Goal: Task Accomplishment & Management: Use online tool/utility

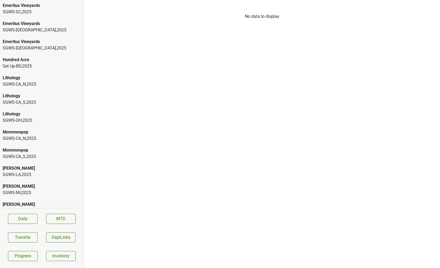
scroll to position [769, 0]
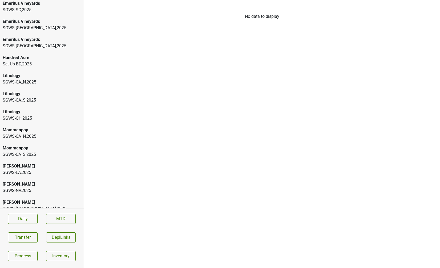
click at [27, 133] on div "SGWS-CA_N , 2025" at bounding box center [42, 136] width 78 height 6
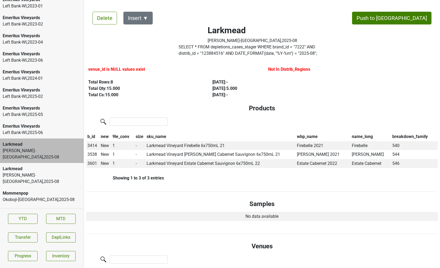
scroll to position [802, 0]
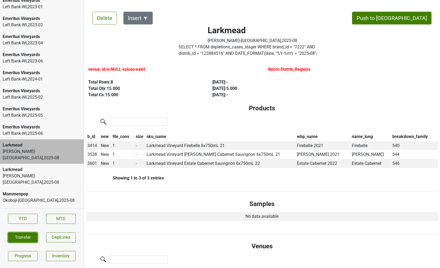
click at [27, 242] on button "Transfer" at bounding box center [23, 238] width 30 height 10
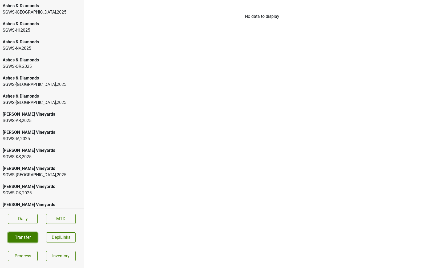
click at [20, 236] on button "Transfer" at bounding box center [23, 238] width 30 height 10
click at [41, 9] on div "Ashes & Diamonds" at bounding box center [42, 6] width 78 height 6
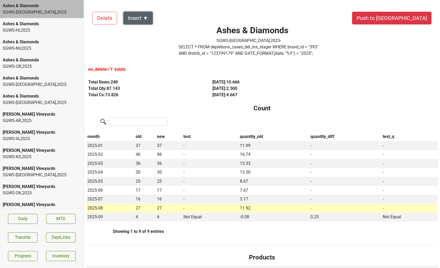
click at [143, 21] on button "Insert ▼" at bounding box center [137, 18] width 29 height 13
click at [143, 36] on div "Auto Insert" at bounding box center [147, 33] width 47 height 14
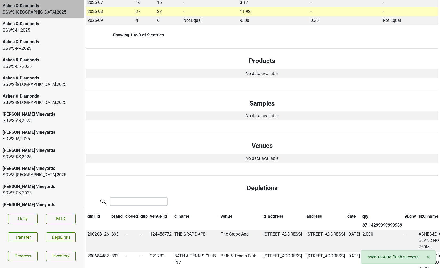
scroll to position [198, 0]
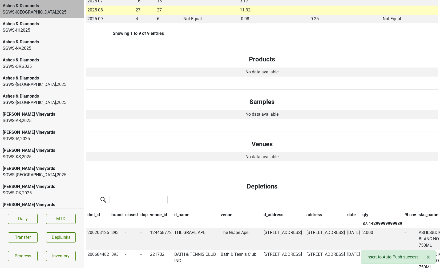
click at [54, 30] on div "SGWS-HI , 2025" at bounding box center [42, 30] width 78 height 6
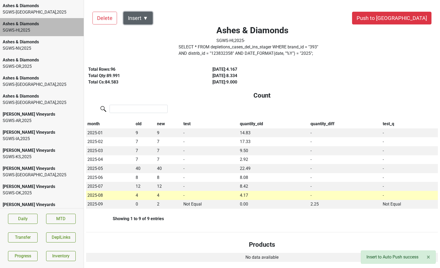
click at [145, 21] on button "Insert ▼" at bounding box center [137, 18] width 29 height 13
click at [145, 34] on div "Auto Insert" at bounding box center [147, 33] width 47 height 14
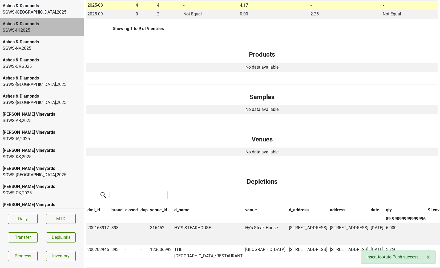
scroll to position [191, 0]
click at [56, 51] on div "SGWS-[GEOGRAPHIC_DATA] , 2025" at bounding box center [42, 48] width 78 height 6
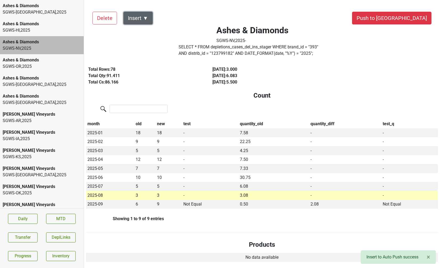
click at [142, 20] on button "Insert ▼" at bounding box center [137, 18] width 29 height 13
click at [147, 36] on div "Auto Insert" at bounding box center [147, 33] width 47 height 14
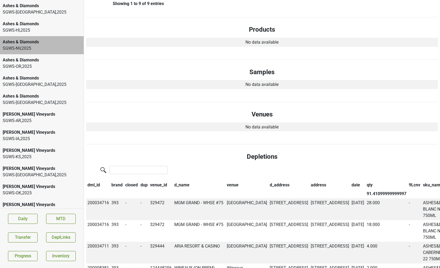
scroll to position [217, 0]
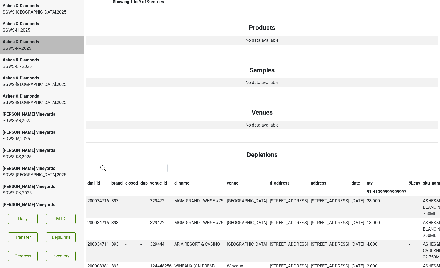
click at [18, 64] on div "SGWS-OR , 2025" at bounding box center [42, 66] width 78 height 6
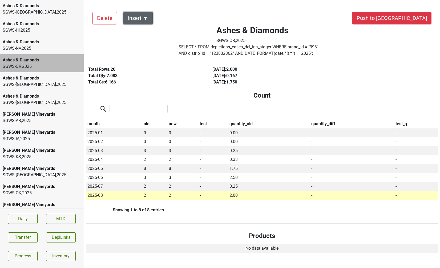
click at [148, 18] on button "Insert ▼" at bounding box center [137, 18] width 29 height 13
click at [151, 31] on div "Auto Insert" at bounding box center [147, 33] width 47 height 14
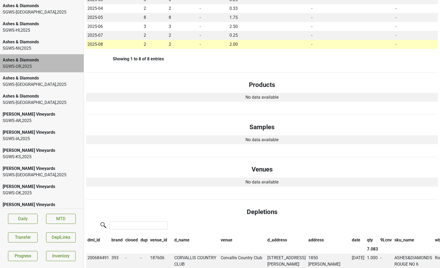
scroll to position [153, 0]
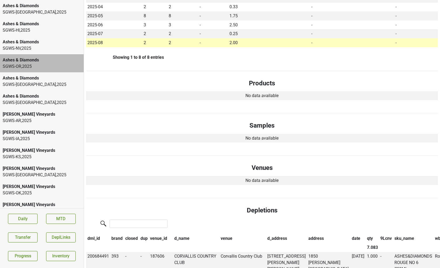
click at [41, 78] on div "Ashes & Diamonds" at bounding box center [42, 78] width 78 height 6
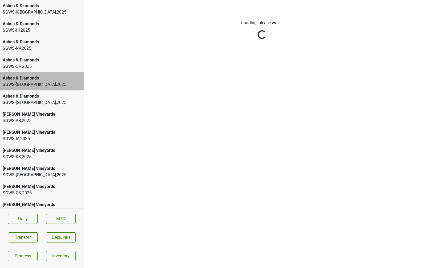
scroll to position [0, 0]
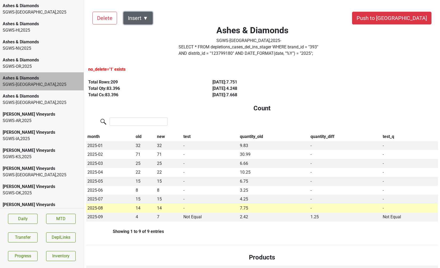
click at [143, 18] on button "Insert ▼" at bounding box center [137, 18] width 29 height 13
click at [145, 33] on div "Auto Insert" at bounding box center [147, 33] width 47 height 14
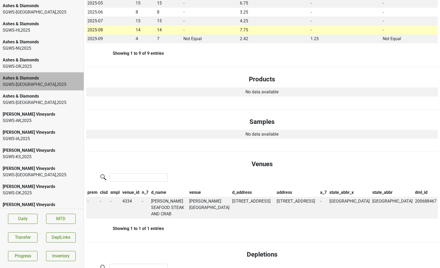
scroll to position [181, 0]
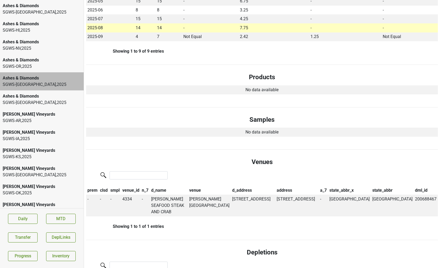
click at [36, 96] on div "Ashes & Diamonds" at bounding box center [42, 96] width 78 height 6
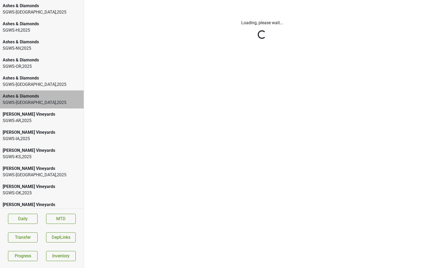
scroll to position [0, 0]
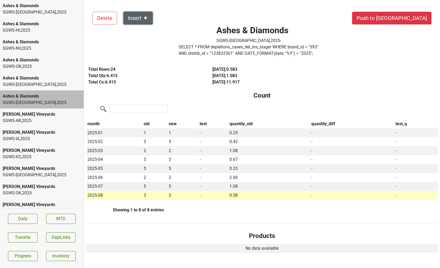
click at [144, 21] on button "Insert ▼" at bounding box center [137, 18] width 29 height 13
click at [147, 35] on div "Auto Insert" at bounding box center [147, 33] width 47 height 14
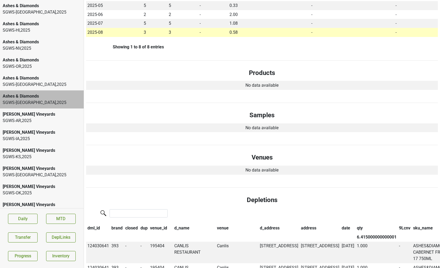
scroll to position [171, 0]
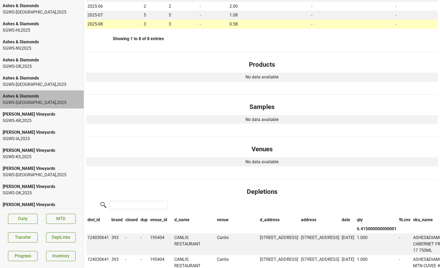
click at [43, 118] on div "SGWS-AR , 2025" at bounding box center [42, 121] width 78 height 6
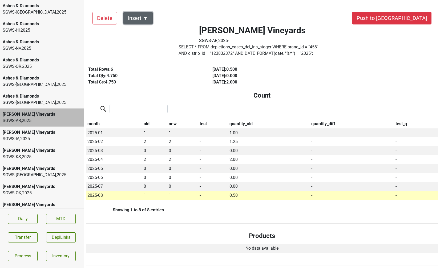
click at [145, 19] on button "Insert ▼" at bounding box center [137, 18] width 29 height 13
click at [150, 36] on div "Auto Insert" at bounding box center [147, 33] width 47 height 14
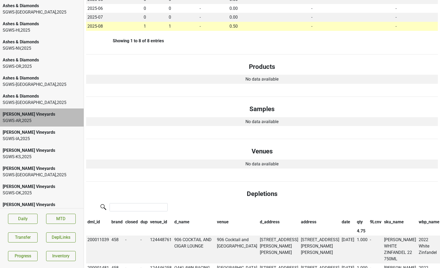
scroll to position [173, 0]
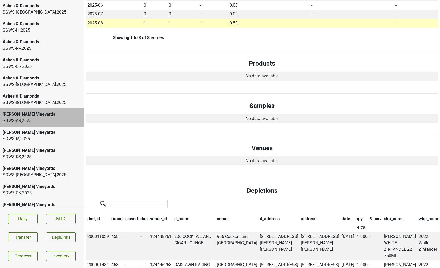
click at [31, 135] on div "[PERSON_NAME] Vineyards" at bounding box center [42, 132] width 78 height 6
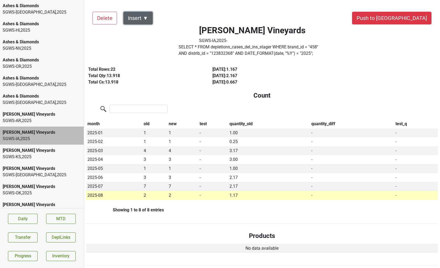
click at [144, 18] on button "Insert ▼" at bounding box center [137, 18] width 29 height 13
click at [146, 30] on div "Auto Insert" at bounding box center [147, 33] width 47 height 14
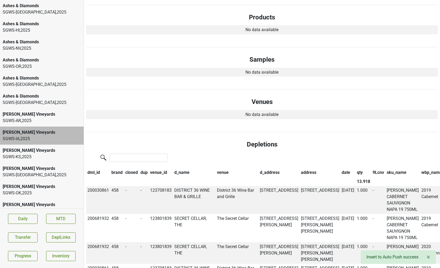
scroll to position [253, 0]
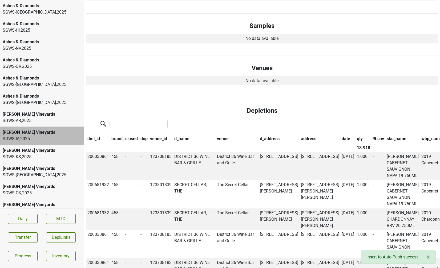
click at [33, 150] on div "[PERSON_NAME] Vineyards" at bounding box center [42, 151] width 78 height 6
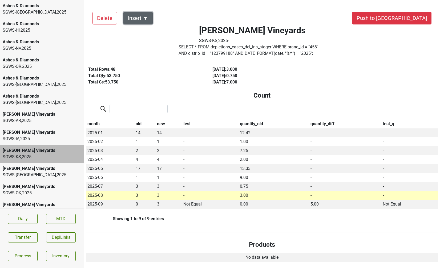
click at [142, 21] on button "Insert ▼" at bounding box center [137, 18] width 29 height 13
click at [146, 33] on div "Auto Insert" at bounding box center [147, 33] width 47 height 14
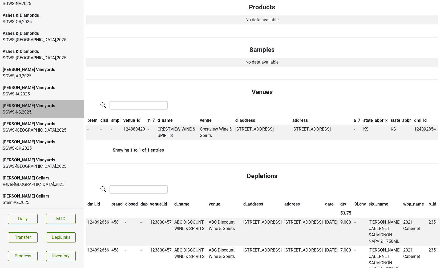
scroll to position [46, 0]
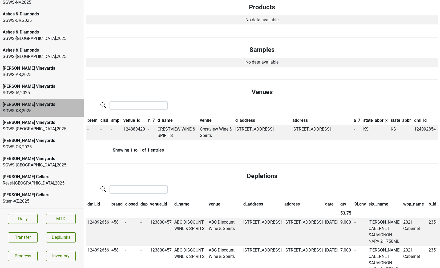
click at [32, 130] on div "SGWS-[GEOGRAPHIC_DATA] , 2025" at bounding box center [42, 129] width 78 height 6
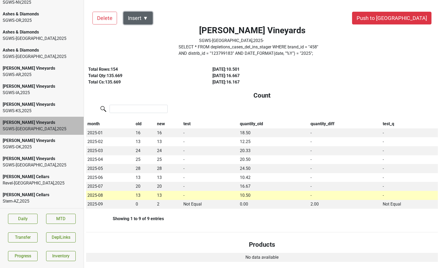
click at [147, 20] on button "Insert ▼" at bounding box center [137, 18] width 29 height 13
click at [149, 29] on div "Auto Insert" at bounding box center [147, 33] width 47 height 14
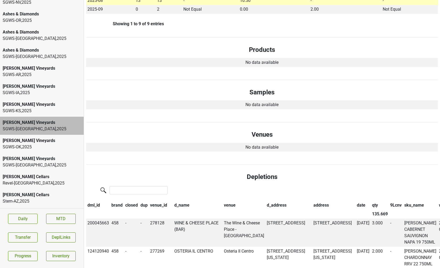
scroll to position [199, 0]
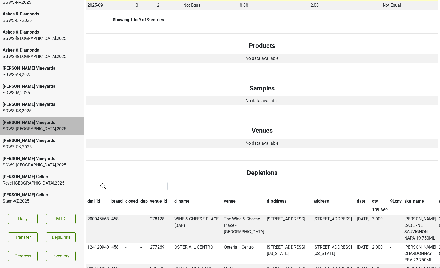
click at [48, 151] on div "[PERSON_NAME] Vineyards SGWS-OK , 2025" at bounding box center [42, 144] width 84 height 18
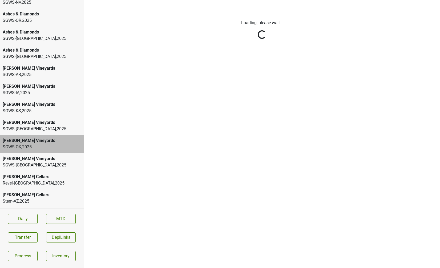
scroll to position [0, 0]
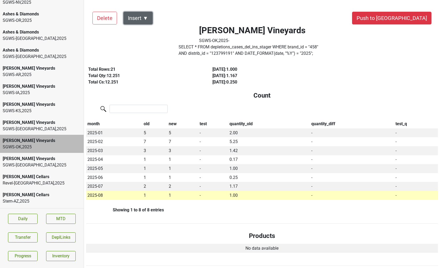
click at [142, 15] on button "Insert ▼" at bounding box center [137, 18] width 29 height 13
click at [144, 32] on div "Auto Insert" at bounding box center [147, 33] width 47 height 14
click at [44, 163] on div "SGWS-[GEOGRAPHIC_DATA] , 2025" at bounding box center [42, 165] width 78 height 6
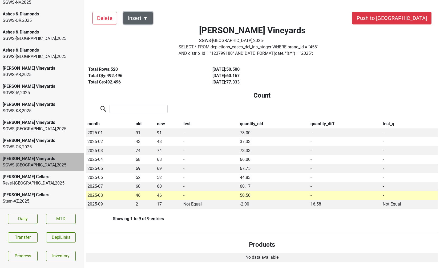
click at [141, 18] on button "Insert ▼" at bounding box center [137, 18] width 29 height 13
click at [142, 29] on div "Auto Insert" at bounding box center [147, 33] width 47 height 14
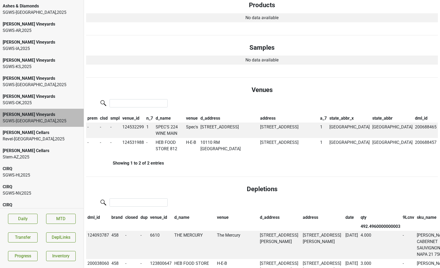
scroll to position [107, 0]
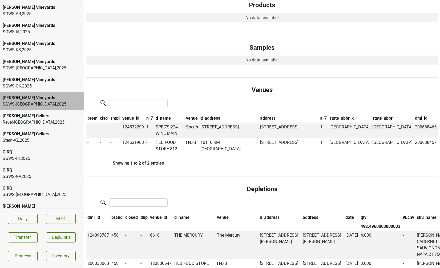
click at [30, 116] on div "[PERSON_NAME] Cellars" at bounding box center [42, 116] width 78 height 6
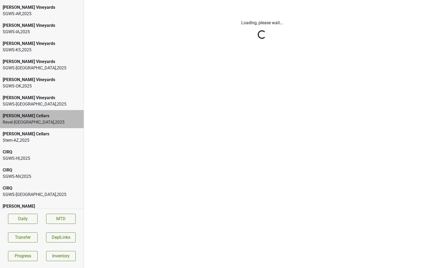
click at [27, 154] on div "CIRQ" at bounding box center [42, 152] width 78 height 6
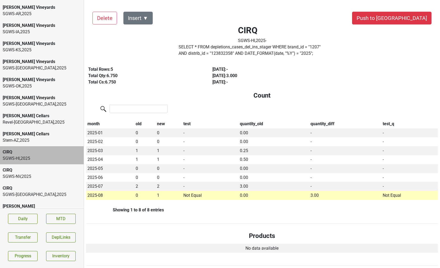
click at [27, 154] on div "CIRQ" at bounding box center [42, 152] width 78 height 6
click at [148, 17] on button "Insert ▼" at bounding box center [137, 18] width 29 height 13
click at [145, 33] on div "Auto Insert" at bounding box center [147, 33] width 47 height 14
click at [44, 175] on div "SGWS-[GEOGRAPHIC_DATA] , 2025" at bounding box center [42, 177] width 78 height 6
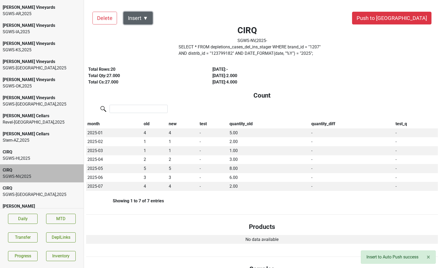
click at [142, 21] on button "Insert ▼" at bounding box center [137, 18] width 29 height 13
click at [143, 31] on div "Auto Insert" at bounding box center [147, 33] width 47 height 14
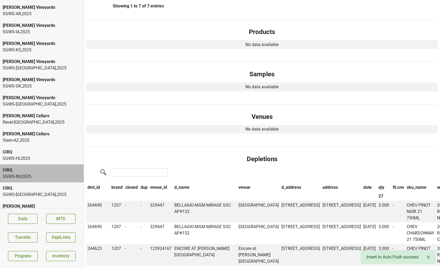
scroll to position [219, 0]
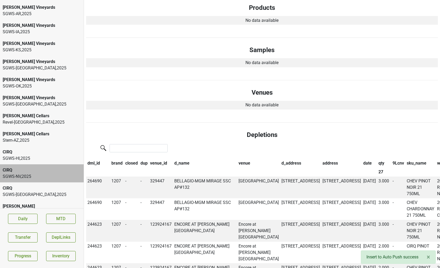
click at [29, 188] on div "CIRQ" at bounding box center [42, 188] width 78 height 6
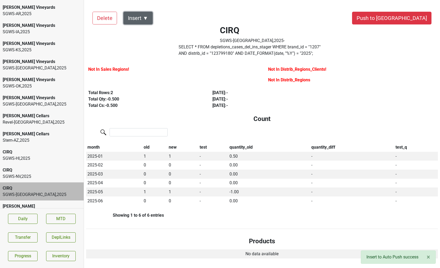
click at [149, 15] on button "Insert ▼" at bounding box center [137, 18] width 29 height 13
click at [141, 92] on div "Total Rows: 2" at bounding box center [144, 93] width 112 height 6
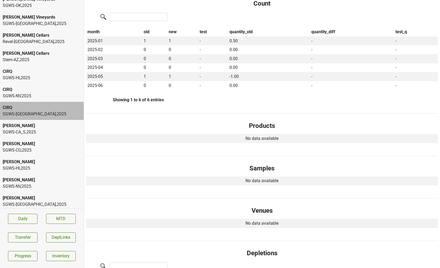
scroll to position [193, 0]
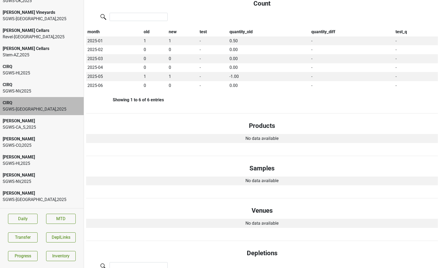
click at [26, 128] on div "SGWS-CA_S , 2025" at bounding box center [42, 127] width 78 height 6
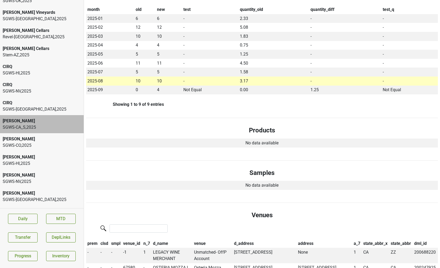
scroll to position [0, 0]
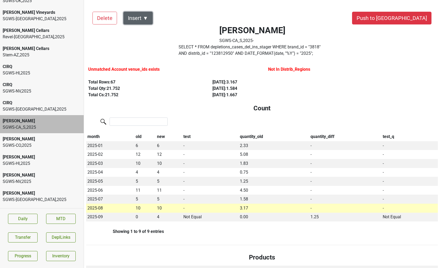
click at [143, 21] on button "Insert ▼" at bounding box center [137, 18] width 29 height 13
click at [143, 31] on div "Auto Insert" at bounding box center [147, 33] width 47 height 14
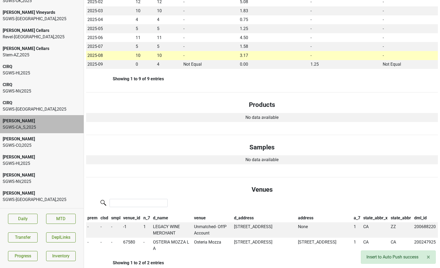
scroll to position [153, 0]
click at [40, 147] on div "SGWS-CO , 2025" at bounding box center [42, 145] width 78 height 6
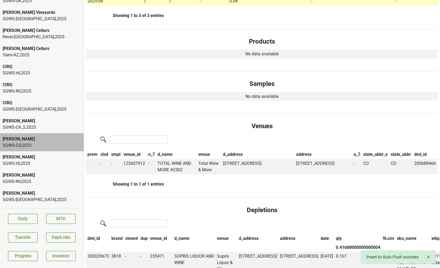
scroll to position [0, 0]
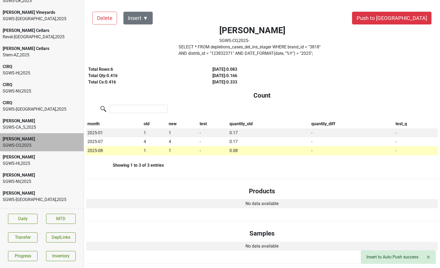
click at [146, 21] on button "Insert ▼" at bounding box center [137, 18] width 29 height 13
click at [147, 34] on div "Auto Insert" at bounding box center [147, 33] width 47 height 14
click at [49, 165] on div "SGWS-HI , 2025" at bounding box center [42, 164] width 78 height 6
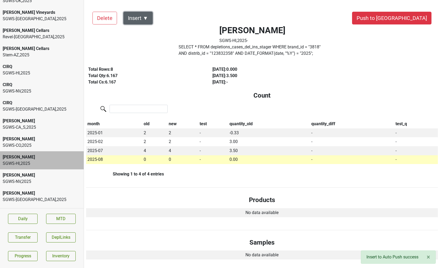
click at [145, 12] on button "Insert ▼" at bounding box center [137, 18] width 29 height 13
click at [141, 32] on div "Auto Insert" at bounding box center [147, 33] width 47 height 14
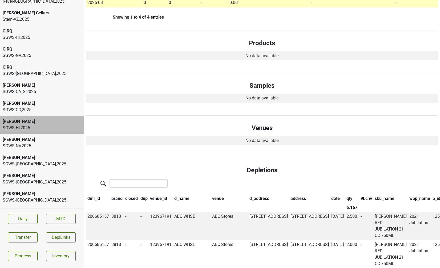
scroll to position [234, 0]
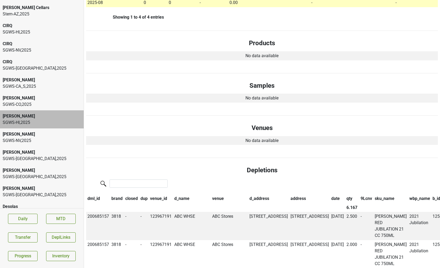
click at [39, 132] on div "[PERSON_NAME]" at bounding box center [42, 134] width 78 height 6
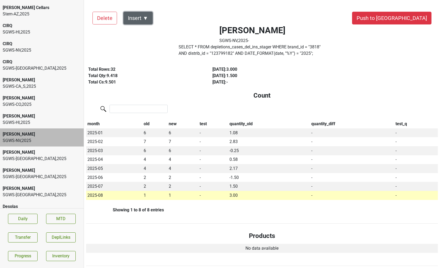
click at [147, 13] on button "Insert ▼" at bounding box center [137, 18] width 29 height 13
click at [144, 31] on div "Auto Insert" at bounding box center [147, 33] width 47 height 14
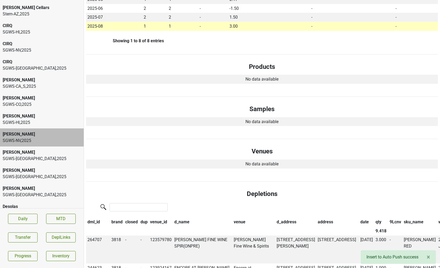
scroll to position [171, 0]
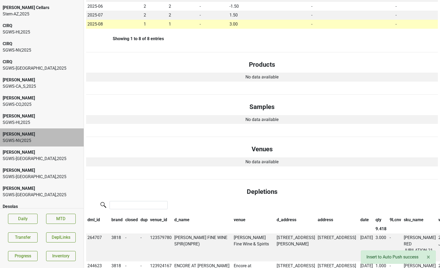
click at [52, 149] on div "[PERSON_NAME] SGWS-[GEOGRAPHIC_DATA] , 2025" at bounding box center [42, 156] width 84 height 18
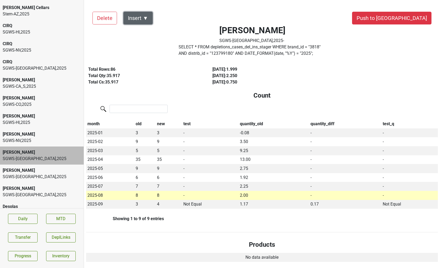
click at [142, 17] on button "Insert ▼" at bounding box center [137, 18] width 29 height 13
click at [143, 34] on div "Auto Insert" at bounding box center [147, 33] width 47 height 14
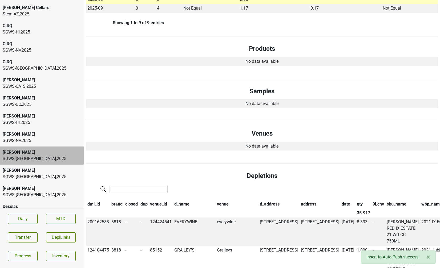
scroll to position [199, 0]
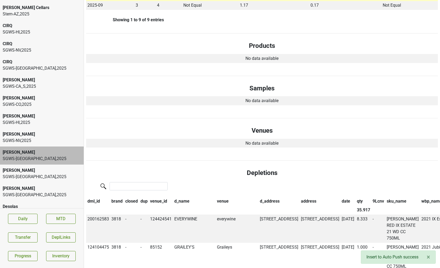
click at [42, 174] on div "SGWS-[GEOGRAPHIC_DATA] , 2025" at bounding box center [42, 177] width 78 height 6
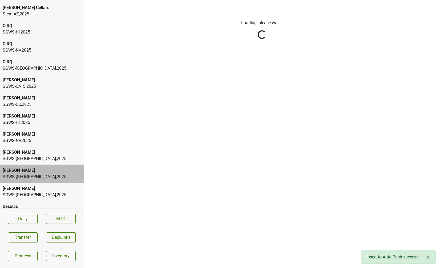
scroll to position [0, 0]
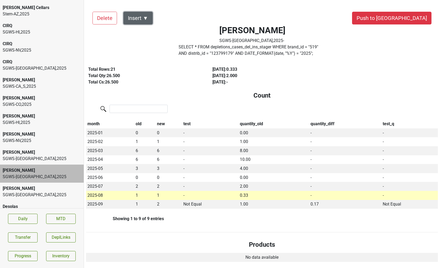
click at [142, 15] on button "Insert ▼" at bounding box center [137, 18] width 29 height 13
click at [145, 31] on div "Auto Insert" at bounding box center [147, 33] width 47 height 14
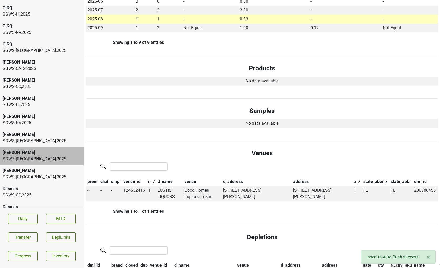
scroll to position [259, 0]
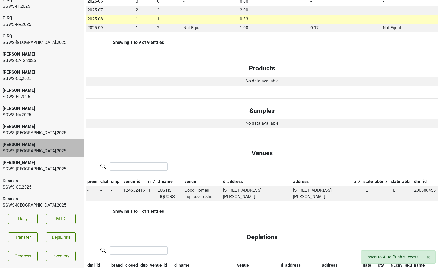
click at [33, 167] on div "SGWS-[GEOGRAPHIC_DATA] , 2025" at bounding box center [42, 169] width 78 height 6
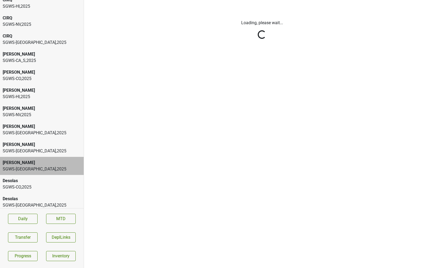
scroll to position [0, 0]
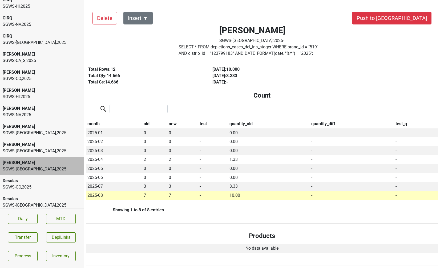
click at [47, 148] on div "[PERSON_NAME]" at bounding box center [42, 145] width 78 height 6
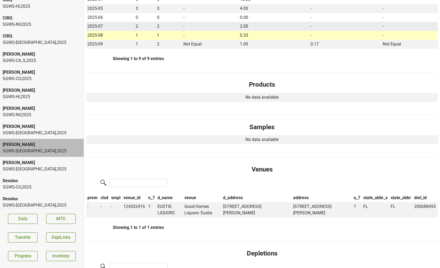
scroll to position [172, 0]
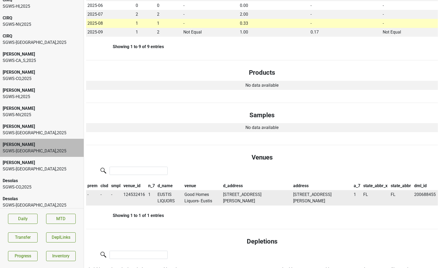
click at [162, 200] on td "EUSTIS LIQUORS" at bounding box center [169, 197] width 27 height 15
click at [47, 165] on div "[PERSON_NAME]" at bounding box center [42, 163] width 78 height 6
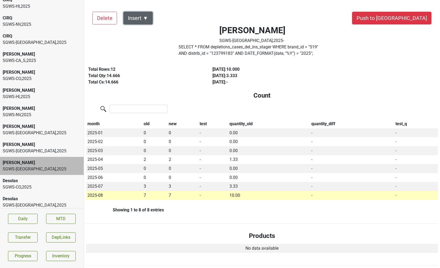
click at [145, 14] on button "Insert ▼" at bounding box center [137, 18] width 29 height 13
click at [143, 34] on div "Auto Insert" at bounding box center [147, 33] width 47 height 14
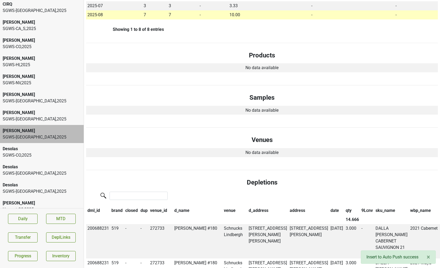
scroll to position [296, 0]
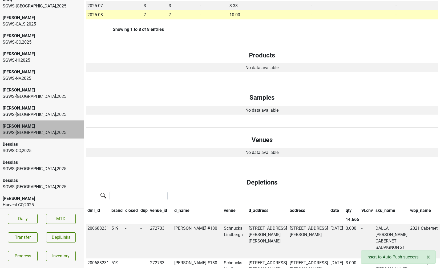
click at [36, 149] on div "SGWS-CO , 2025" at bounding box center [42, 151] width 78 height 6
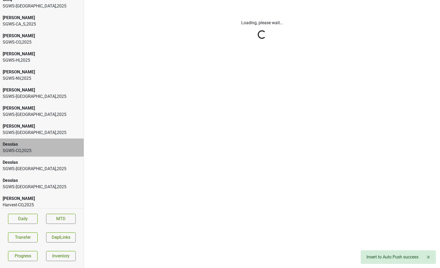
scroll to position [0, 0]
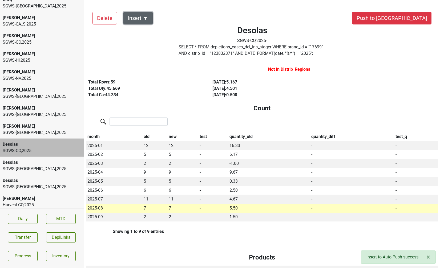
click at [140, 20] on button "Insert ▼" at bounding box center [137, 18] width 29 height 13
click at [141, 31] on div "Auto Insert" at bounding box center [147, 33] width 47 height 14
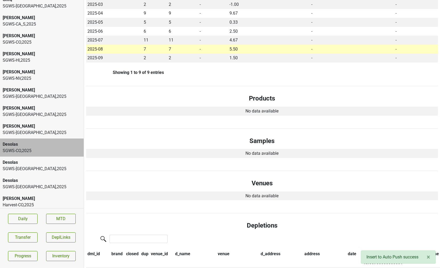
scroll to position [162, 0]
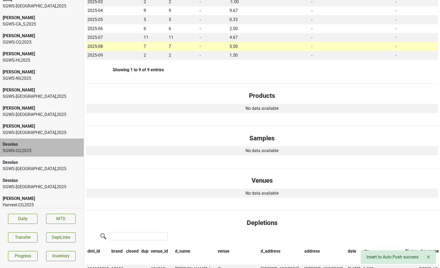
click at [39, 163] on div "Desolas" at bounding box center [42, 162] width 78 height 6
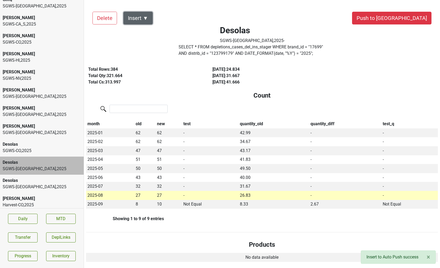
click at [143, 18] on button "Insert ▼" at bounding box center [137, 18] width 29 height 13
click at [148, 31] on div "Auto Insert" at bounding box center [147, 33] width 47 height 14
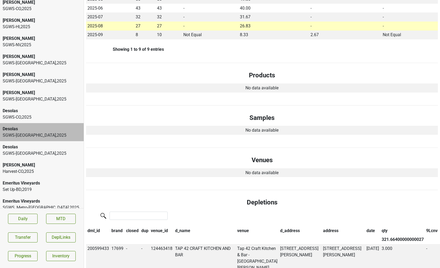
scroll to position [347, 0]
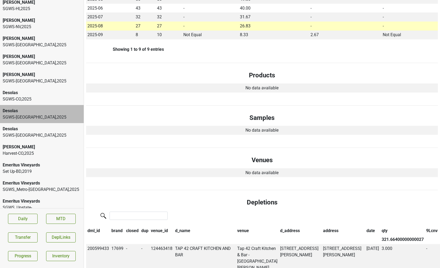
click at [13, 138] on div "SGWS-[GEOGRAPHIC_DATA] , 2025" at bounding box center [42, 135] width 78 height 6
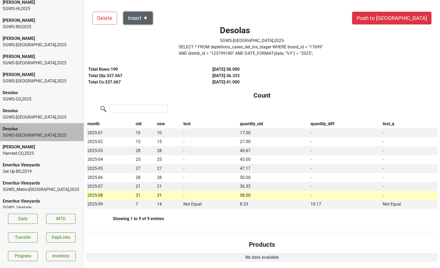
click at [147, 18] on button "Insert ▼" at bounding box center [137, 18] width 29 height 13
click at [146, 32] on div "Auto Insert" at bounding box center [147, 33] width 47 height 14
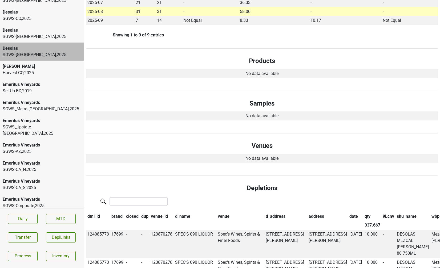
scroll to position [429, 0]
click at [46, 109] on div "SGWS_Metro-[GEOGRAPHIC_DATA] , 2025" at bounding box center [42, 108] width 78 height 6
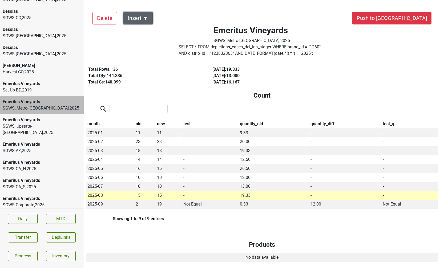
click at [147, 18] on button "Insert ▼" at bounding box center [137, 18] width 29 height 13
click at [147, 32] on div "Auto Insert" at bounding box center [147, 33] width 47 height 14
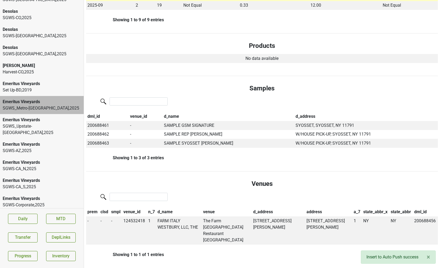
scroll to position [201, 0]
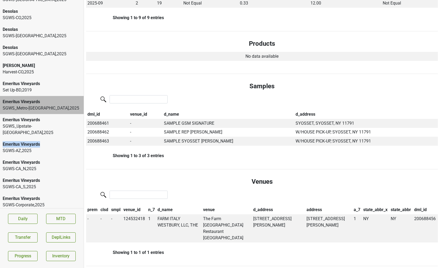
drag, startPoint x: 66, startPoint y: 138, endPoint x: 56, endPoint y: 127, distance: 14.5
click at [56, 127] on div "Ashes & Diamonds SGWS-FL , 2025 Ashes & Diamonds SGWS-HI , 2025 Ashes & Diamond…" at bounding box center [42, 104] width 84 height 208
click at [56, 127] on div "SGWS_Upstate-[GEOGRAPHIC_DATA] , 2025" at bounding box center [42, 129] width 78 height 13
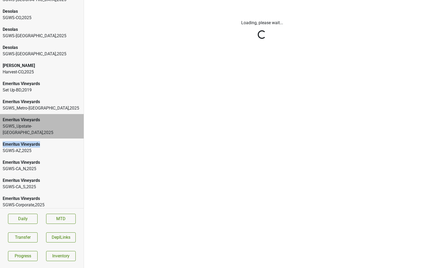
scroll to position [0, 0]
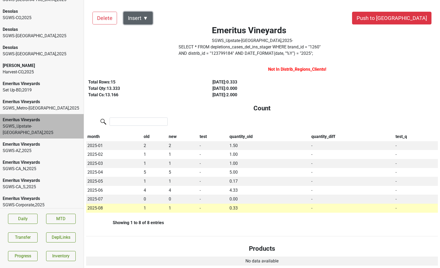
click at [146, 16] on button "Insert ▼" at bounding box center [137, 18] width 29 height 13
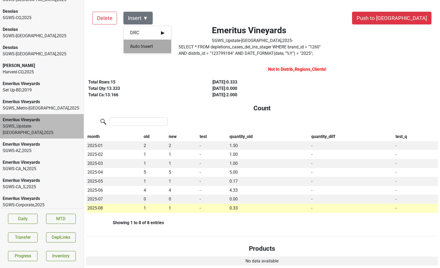
click at [148, 46] on div "Auto Insert" at bounding box center [147, 47] width 47 height 14
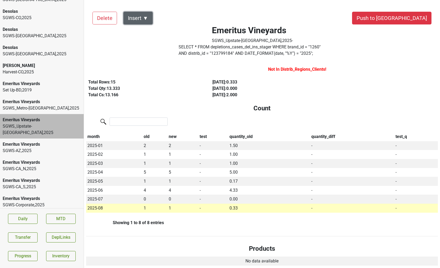
click at [146, 18] on button "Insert ▼" at bounding box center [137, 18] width 29 height 13
click at [146, 32] on span "DRC ▶" at bounding box center [147, 32] width 35 height 7
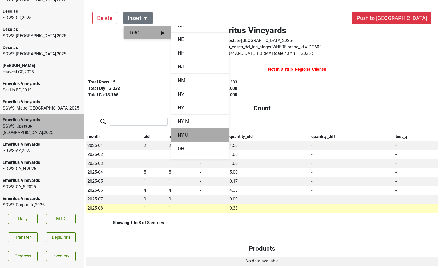
scroll to position [460, 0]
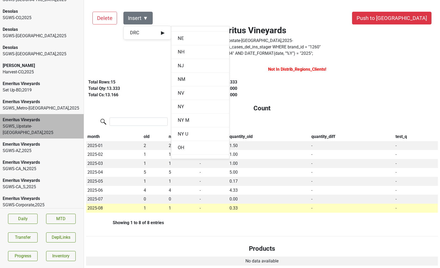
click at [42, 100] on div "Emeritus Vineyards" at bounding box center [42, 102] width 78 height 6
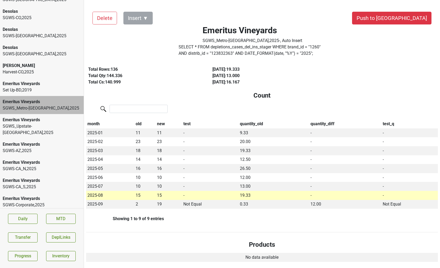
click at [55, 121] on div "Emeritus Vineyards" at bounding box center [42, 120] width 78 height 6
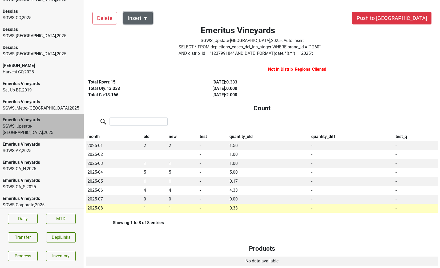
click at [148, 18] on button "Insert ▼" at bounding box center [137, 18] width 29 height 13
click at [155, 32] on span "DRC ▶" at bounding box center [147, 32] width 35 height 7
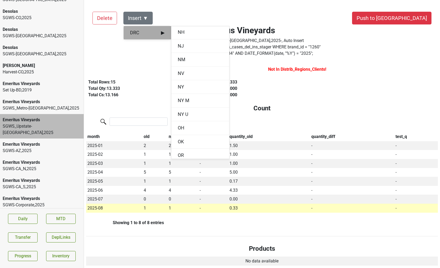
scroll to position [456, 0]
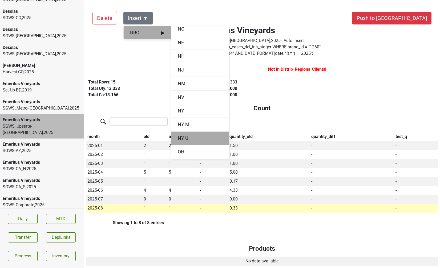
click at [179, 137] on div "NY U" at bounding box center [200, 139] width 58 height 14
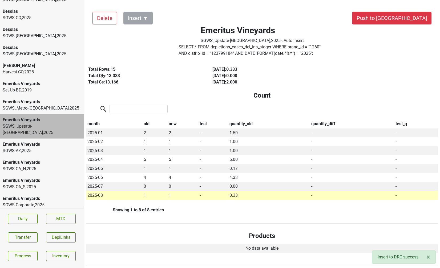
click at [41, 148] on div "SGWS-AZ , 2025" at bounding box center [42, 151] width 78 height 6
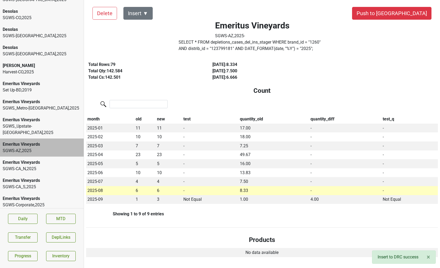
scroll to position [0, 0]
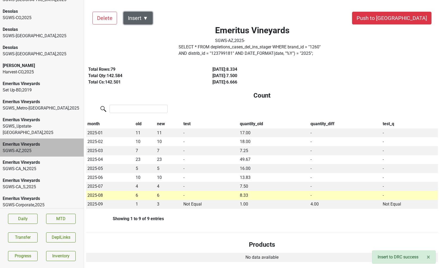
click at [144, 15] on button "Insert ▼" at bounding box center [137, 18] width 29 height 13
click at [148, 28] on div "Auto Insert" at bounding box center [147, 33] width 47 height 14
click at [40, 166] on div "SGWS-CA_N , 2025" at bounding box center [42, 169] width 78 height 6
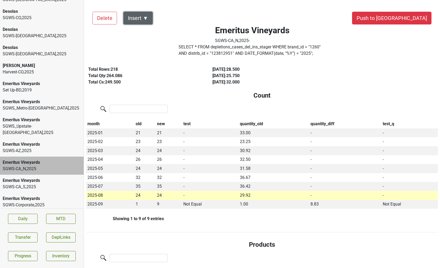
click at [146, 21] on button "Insert ▼" at bounding box center [137, 18] width 29 height 13
click at [145, 35] on div "Auto Insert" at bounding box center [147, 33] width 47 height 14
click at [55, 184] on div "SGWS-CA_S , 2025" at bounding box center [42, 187] width 78 height 6
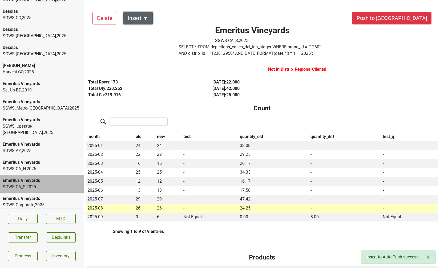
click at [143, 19] on button "Insert ▼" at bounding box center [137, 18] width 29 height 13
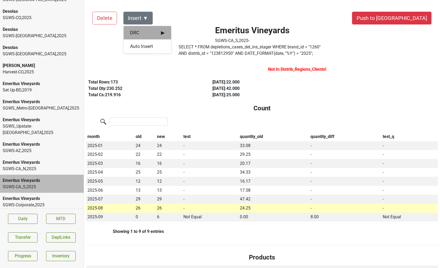
click at [143, 34] on span "DRC ▶" at bounding box center [147, 32] width 35 height 7
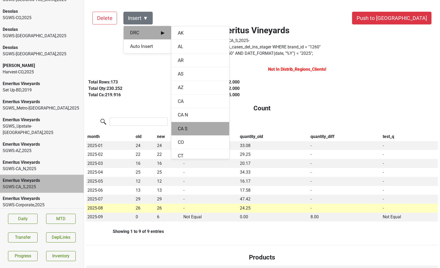
click at [180, 126] on div "CA S" at bounding box center [200, 129] width 58 height 14
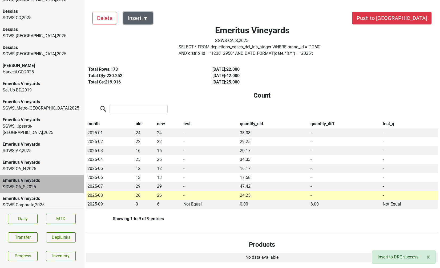
click at [145, 15] on button "Insert ▼" at bounding box center [137, 18] width 29 height 13
click at [145, 29] on div "Auto Insert" at bounding box center [147, 33] width 47 height 14
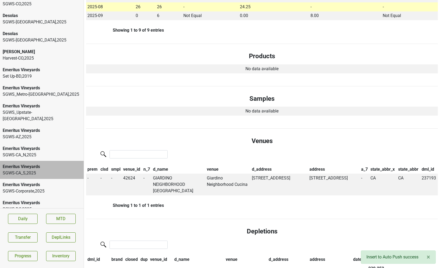
scroll to position [444, 0]
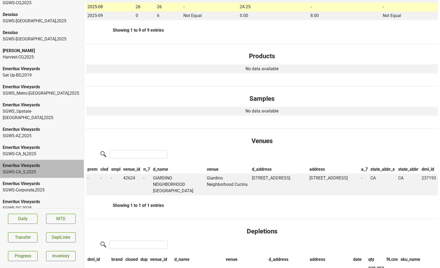
click at [56, 181] on div "Emeritus Vineyards" at bounding box center [42, 184] width 78 height 6
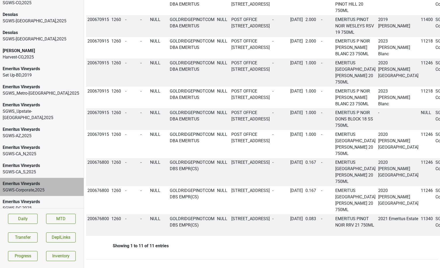
scroll to position [623, 0]
click at [38, 199] on div "Emeritus Vineyards" at bounding box center [42, 202] width 78 height 6
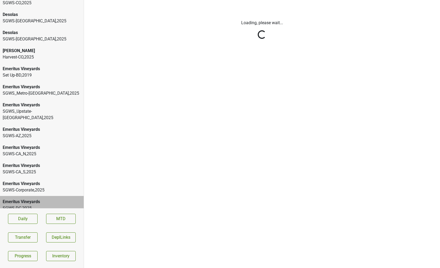
scroll to position [0, 0]
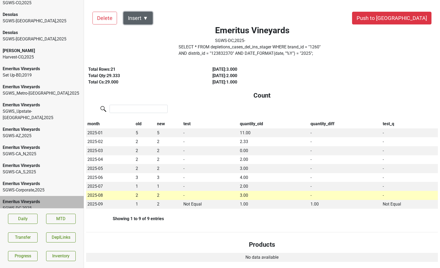
click at [145, 15] on button "Insert ▼" at bounding box center [137, 18] width 29 height 13
click at [145, 29] on div "Auto Insert" at bounding box center [147, 33] width 47 height 14
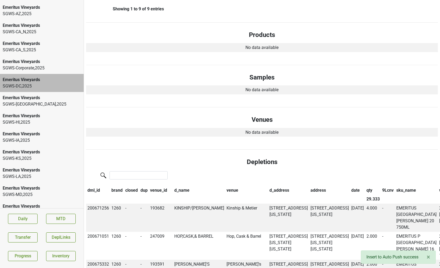
scroll to position [583, 0]
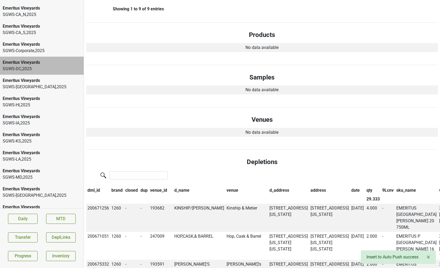
click at [37, 85] on div "Emeritus Vineyards SGWS-[GEOGRAPHIC_DATA] , 2025" at bounding box center [42, 84] width 84 height 18
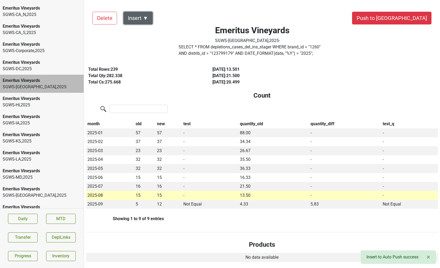
click at [144, 19] on button "Insert ▼" at bounding box center [137, 18] width 29 height 13
click at [142, 31] on div "Auto Insert" at bounding box center [147, 33] width 47 height 14
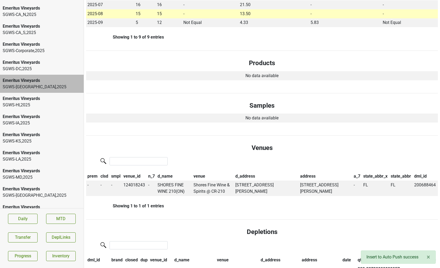
scroll to position [198, 0]
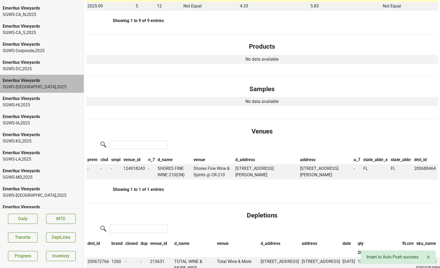
click at [47, 111] on div "Emeritus Vineyards SGWS-[GEOGRAPHIC_DATA] , 2025" at bounding box center [42, 120] width 84 height 18
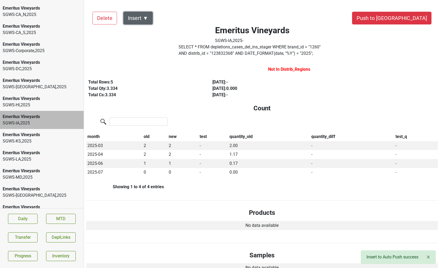
click at [139, 23] on button "Insert ▼" at bounding box center [137, 18] width 29 height 13
click at [139, 34] on div "Auto Insert" at bounding box center [147, 33] width 47 height 14
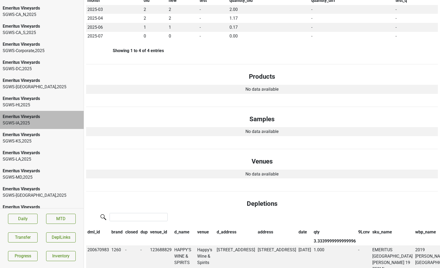
scroll to position [144, 0]
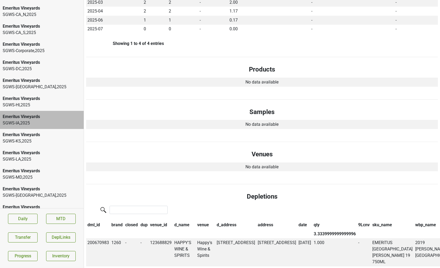
click at [46, 102] on div "SGWS-HI , 2025" at bounding box center [42, 105] width 78 height 6
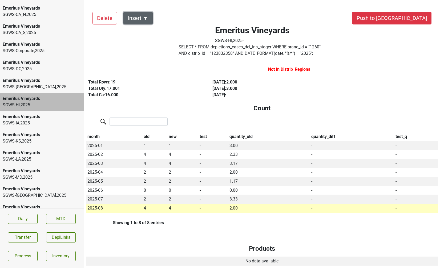
click at [144, 18] on button "Insert ▼" at bounding box center [137, 18] width 29 height 13
click at [146, 31] on div "Auto Insert" at bounding box center [147, 33] width 47 height 14
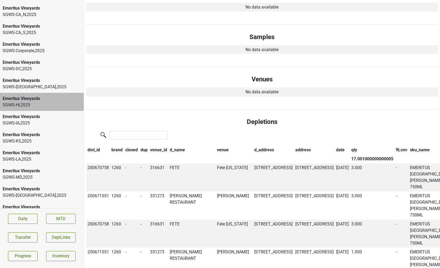
scroll to position [255, 0]
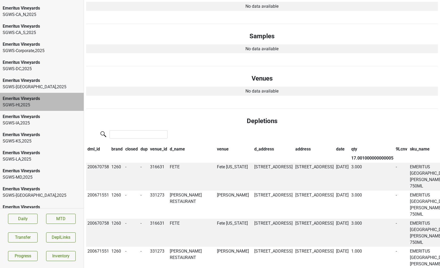
click at [41, 138] on div "SGWS-[GEOGRAPHIC_DATA] , 2025" at bounding box center [42, 141] width 78 height 6
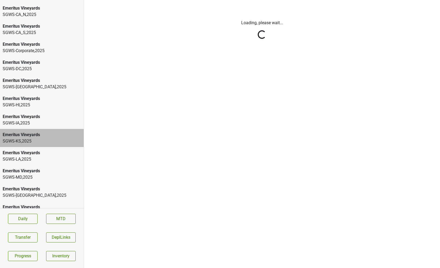
scroll to position [0, 0]
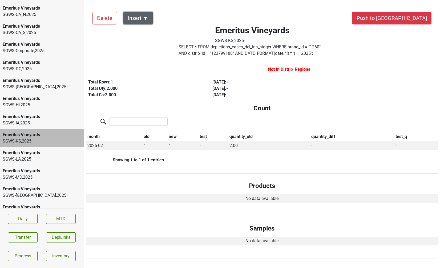
click at [138, 24] on button "Insert ▼" at bounding box center [137, 18] width 29 height 13
click at [138, 35] on div "Auto Insert" at bounding box center [147, 33] width 47 height 14
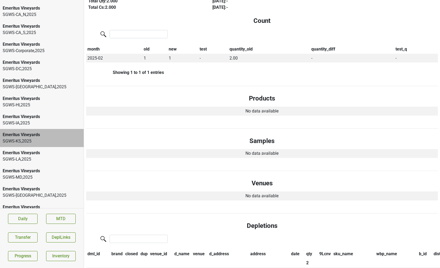
scroll to position [98, 0]
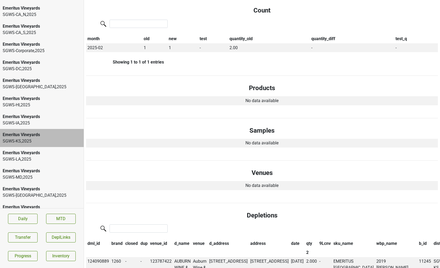
click at [69, 156] on div "SGWS-LA , 2025" at bounding box center [42, 159] width 78 height 6
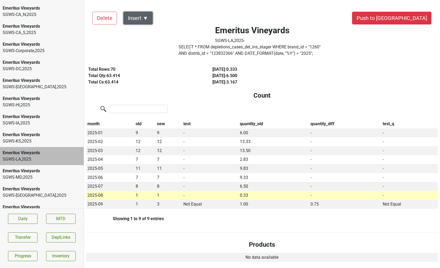
click at [142, 17] on button "Insert ▼" at bounding box center [137, 18] width 29 height 13
click at [144, 31] on div "Auto Insert" at bounding box center [147, 33] width 47 height 14
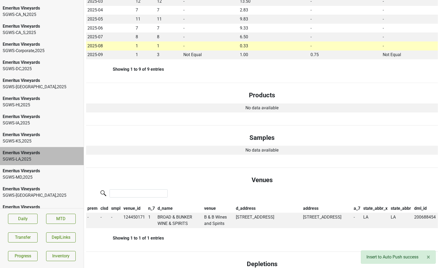
scroll to position [154, 0]
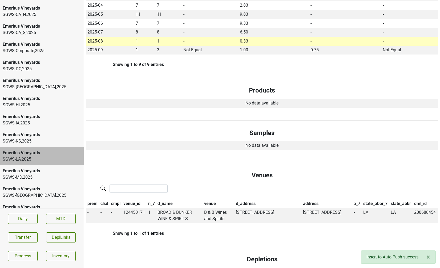
click at [48, 174] on div "SGWS-MD , 2025" at bounding box center [42, 177] width 78 height 6
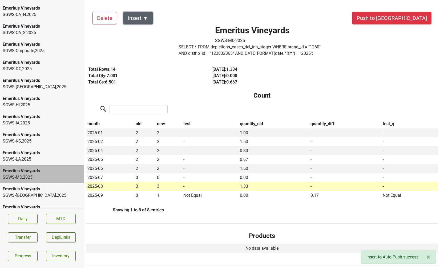
click at [142, 17] on button "Insert ▼" at bounding box center [137, 18] width 29 height 13
click at [141, 28] on div "Auto Insert" at bounding box center [147, 33] width 47 height 14
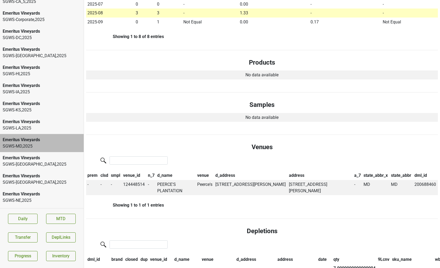
scroll to position [621, 0]
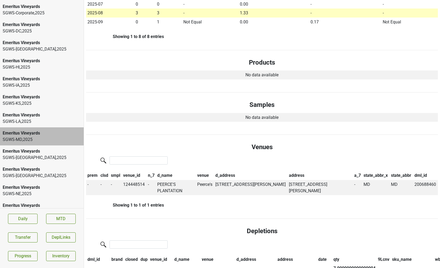
click at [38, 155] on div "SGWS-[GEOGRAPHIC_DATA] , 2025" at bounding box center [42, 158] width 78 height 6
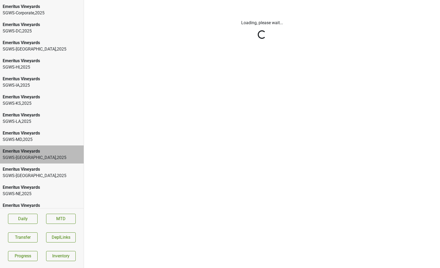
scroll to position [0, 0]
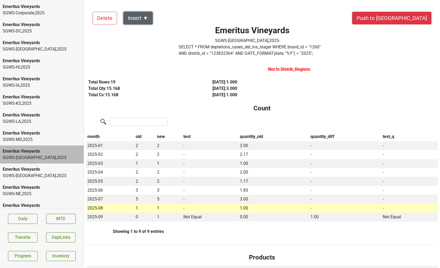
click at [147, 18] on button "Insert ▼" at bounding box center [137, 18] width 29 height 13
click at [145, 33] on div "Auto Insert" at bounding box center [147, 33] width 47 height 14
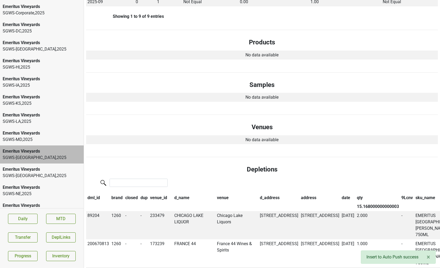
scroll to position [217, 0]
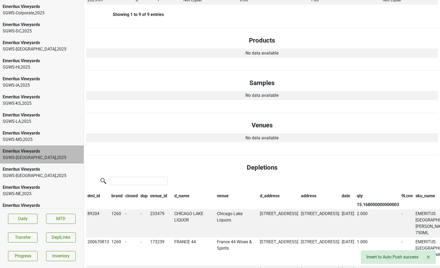
click at [64, 166] on div "Emeritus Vineyards" at bounding box center [42, 169] width 78 height 6
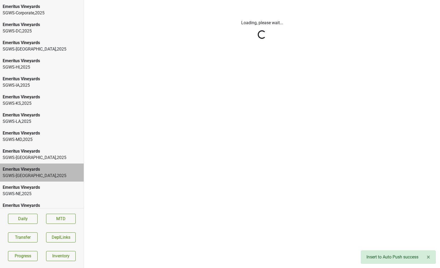
scroll to position [0, 0]
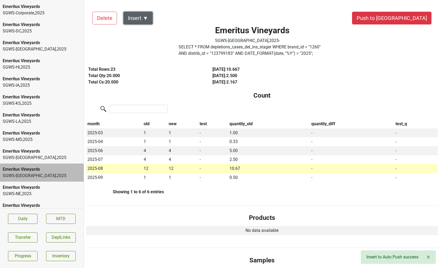
click at [149, 17] on button "Insert ▼" at bounding box center [137, 18] width 29 height 13
click at [148, 33] on div "Auto Insert" at bounding box center [147, 33] width 47 height 14
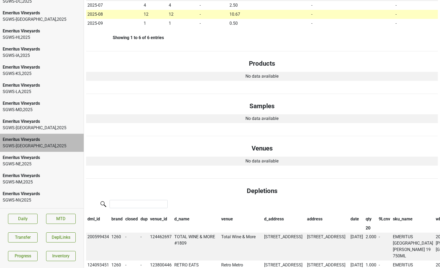
scroll to position [652, 0]
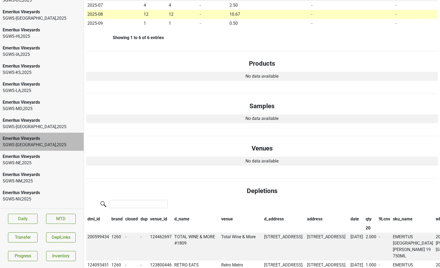
click at [52, 154] on div "Emeritus Vineyards" at bounding box center [42, 157] width 78 height 6
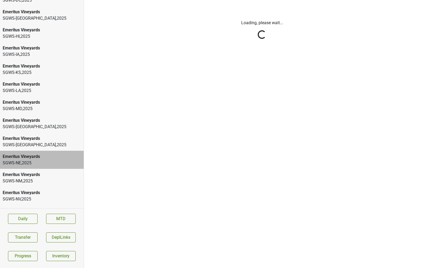
scroll to position [0, 0]
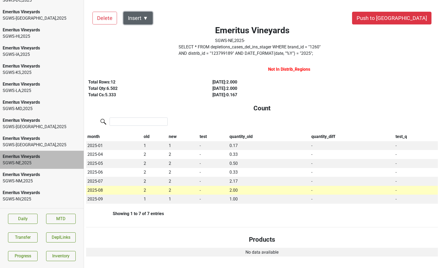
click at [144, 14] on button "Insert ▼" at bounding box center [137, 18] width 29 height 13
click at [144, 31] on div "Auto Insert" at bounding box center [147, 33] width 47 height 14
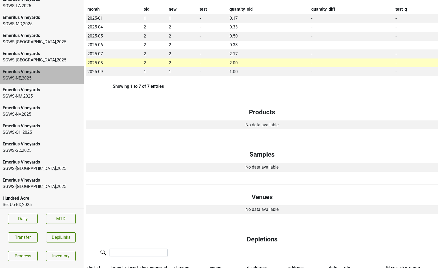
scroll to position [737, 0]
click at [35, 93] on div "SGWS-[GEOGRAPHIC_DATA] , 2025" at bounding box center [42, 96] width 78 height 6
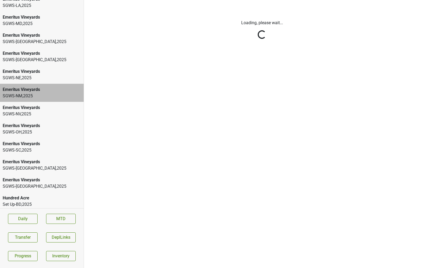
scroll to position [0, 0]
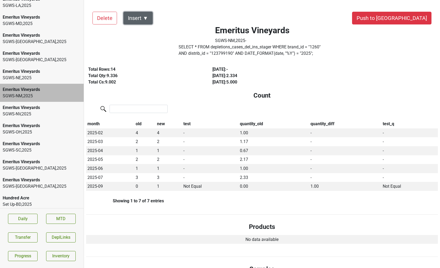
click at [136, 17] on button "Insert ▼" at bounding box center [137, 18] width 29 height 13
click at [140, 32] on div "Auto Insert" at bounding box center [147, 33] width 47 height 14
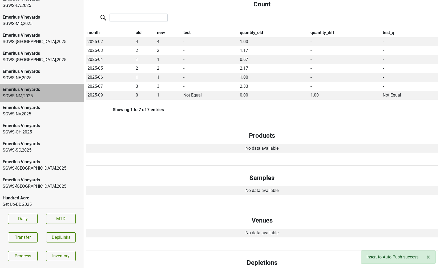
scroll to position [95, 0]
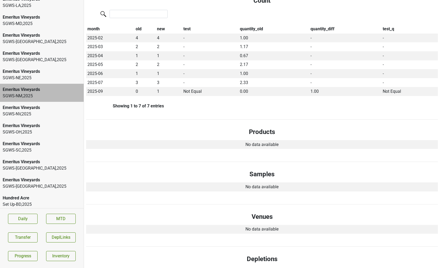
click at [46, 105] on div "Emeritus Vineyards" at bounding box center [42, 108] width 78 height 6
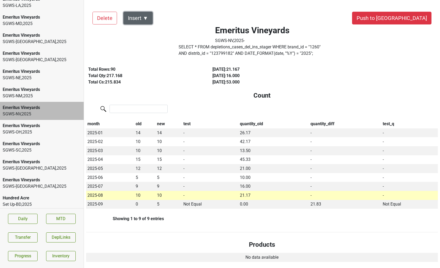
click at [133, 14] on button "Insert ▼" at bounding box center [137, 18] width 29 height 13
click at [136, 33] on div "Auto Insert" at bounding box center [147, 33] width 47 height 14
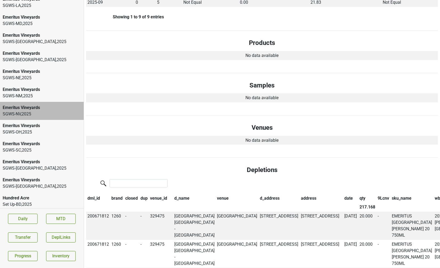
scroll to position [216, 0]
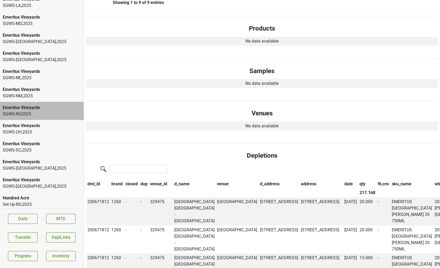
click at [60, 129] on div "SGWS-[GEOGRAPHIC_DATA] , 2025" at bounding box center [42, 132] width 78 height 6
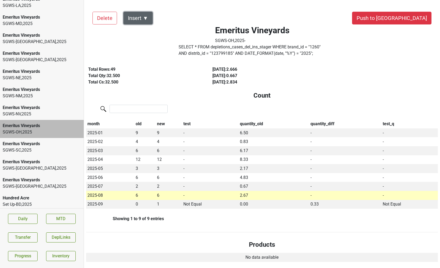
click at [142, 19] on button "Insert ▼" at bounding box center [137, 18] width 29 height 13
click at [144, 32] on div "Auto Insert" at bounding box center [147, 33] width 47 height 14
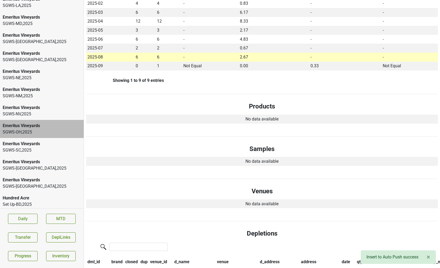
scroll to position [140, 0]
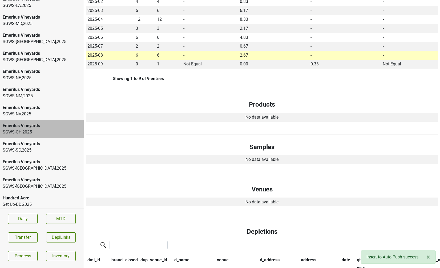
click at [59, 141] on div "Emeritus Vineyards" at bounding box center [42, 144] width 78 height 6
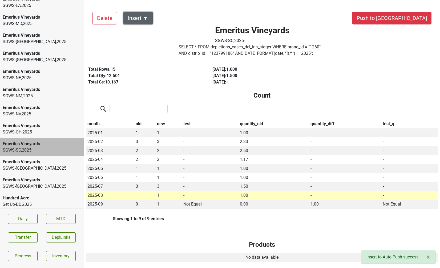
click at [141, 16] on button "Insert ▼" at bounding box center [137, 18] width 29 height 13
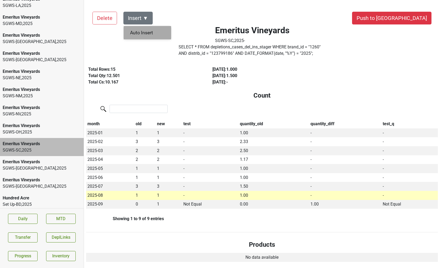
click at [142, 31] on div "Auto Insert" at bounding box center [147, 33] width 47 height 14
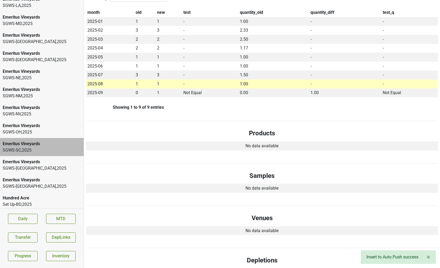
scroll to position [113, 0]
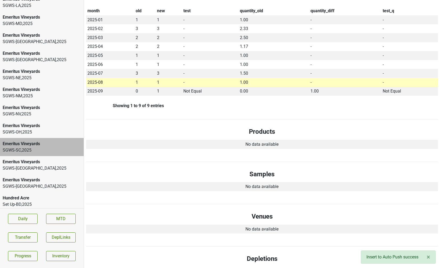
click at [36, 165] on div "SGWS-[GEOGRAPHIC_DATA] , 2025" at bounding box center [42, 168] width 78 height 6
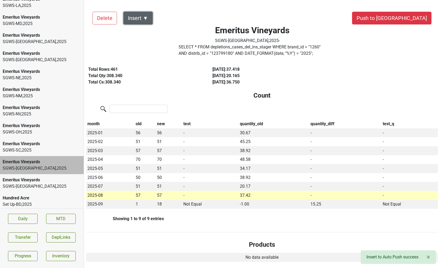
click at [143, 18] on button "Insert ▼" at bounding box center [137, 18] width 29 height 13
click at [145, 36] on div "Auto Insert" at bounding box center [147, 33] width 47 height 14
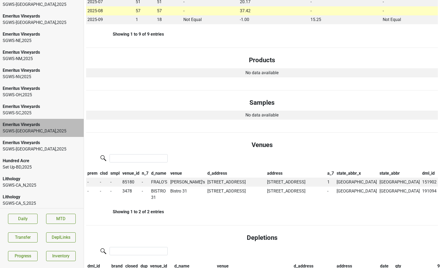
scroll to position [775, 0]
click at [30, 139] on div "Emeritus Vineyards" at bounding box center [42, 142] width 78 height 6
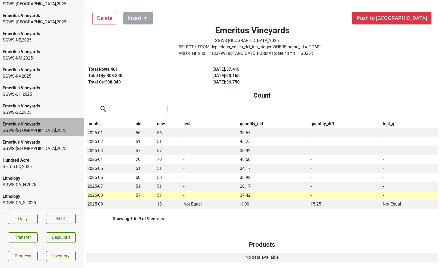
click at [30, 0] on html "Ashes & Diamonds SGWS-FL , 2025 Ashes & Diamonds SGWS-HI , 2025 Ashes & Diamond…" at bounding box center [220, 0] width 440 height 0
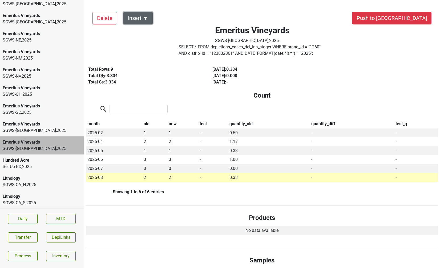
click at [138, 17] on button "Insert ▼" at bounding box center [137, 18] width 29 height 13
click at [139, 27] on div "Auto Insert" at bounding box center [147, 33] width 47 height 14
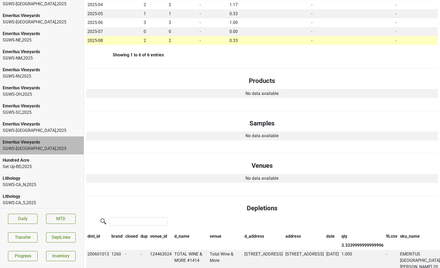
scroll to position [141, 0]
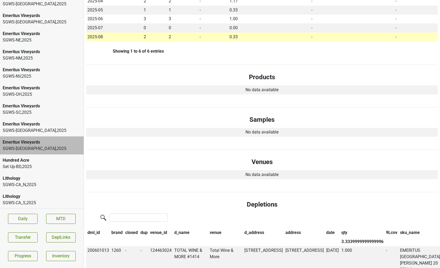
click at [31, 182] on div "SGWS-CA_N , 2025" at bounding box center [42, 185] width 78 height 6
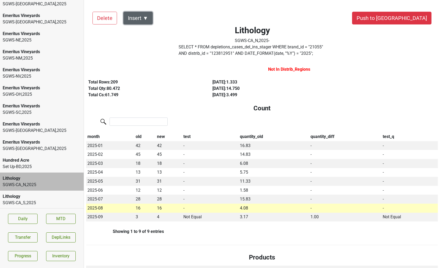
click at [142, 19] on button "Insert ▼" at bounding box center [137, 18] width 29 height 13
click at [142, 32] on div "Auto Insert" at bounding box center [147, 33] width 47 height 14
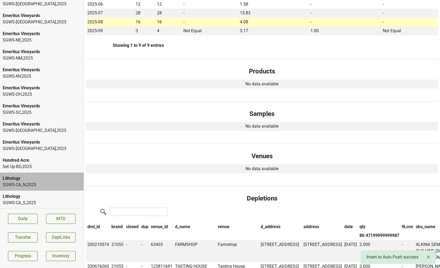
scroll to position [199, 0]
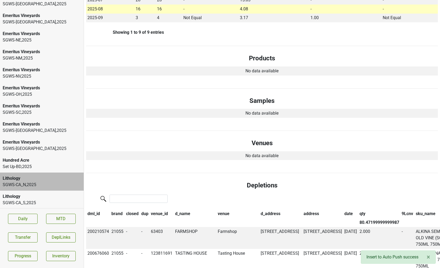
click at [30, 194] on div "Lithology" at bounding box center [42, 197] width 78 height 6
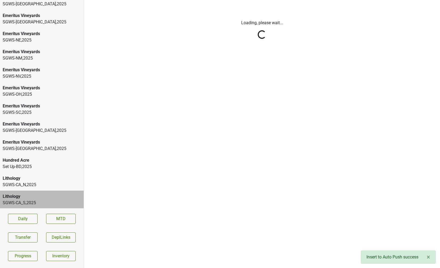
scroll to position [0, 0]
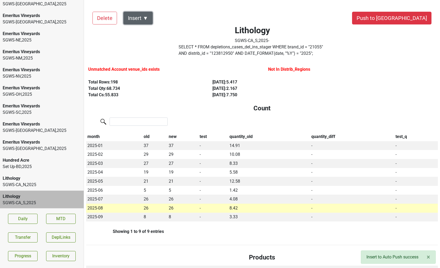
click at [144, 19] on button "Insert ▼" at bounding box center [137, 18] width 29 height 13
click at [150, 33] on div "Auto Insert" at bounding box center [147, 33] width 47 height 14
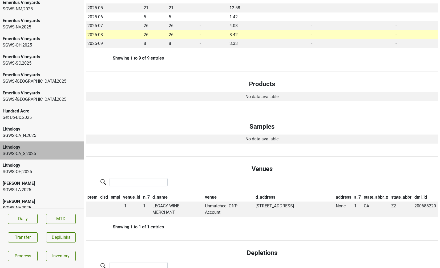
scroll to position [825, 0]
click at [53, 159] on div "Lithology SGWS-[GEOGRAPHIC_DATA] , 2025" at bounding box center [42, 168] width 84 height 18
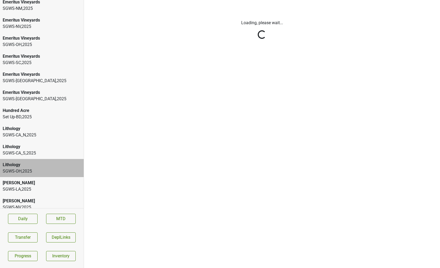
scroll to position [0, 0]
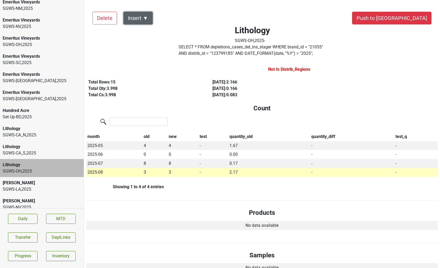
click at [144, 15] on button "Insert ▼" at bounding box center [137, 18] width 29 height 13
click at [143, 31] on div "Auto Insert" at bounding box center [147, 33] width 47 height 14
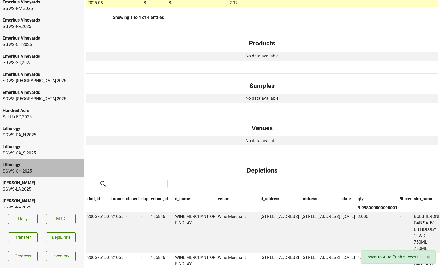
scroll to position [171, 0]
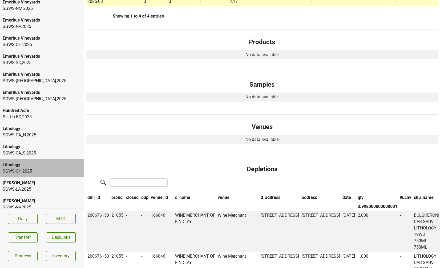
click at [40, 180] on div "[PERSON_NAME]" at bounding box center [42, 183] width 78 height 6
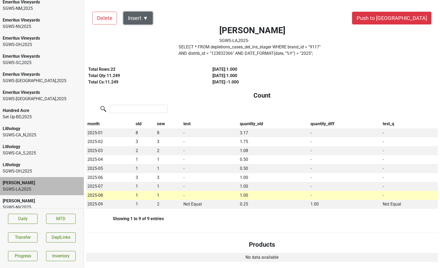
click at [146, 16] on button "Insert ▼" at bounding box center [137, 18] width 29 height 13
click at [146, 32] on div "Auto Insert" at bounding box center [147, 33] width 47 height 14
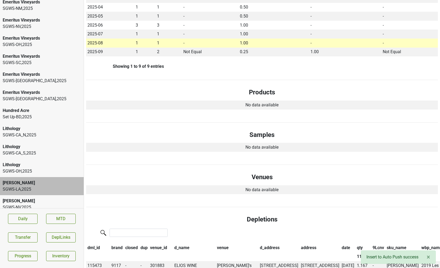
click at [30, 198] on div "[PERSON_NAME]" at bounding box center [42, 201] width 78 height 6
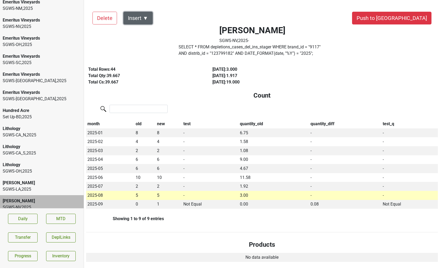
click at [150, 13] on button "Insert ▼" at bounding box center [137, 18] width 29 height 13
click at [146, 37] on div "Auto Insert" at bounding box center [147, 33] width 47 height 14
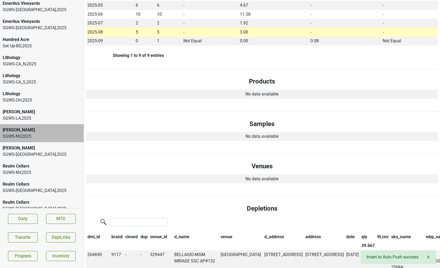
click at [53, 145] on div "[PERSON_NAME]" at bounding box center [42, 148] width 78 height 6
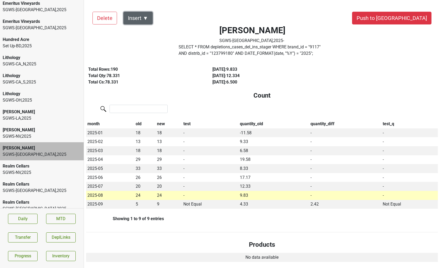
click at [144, 16] on button "Insert ▼" at bounding box center [137, 18] width 29 height 13
click at [143, 30] on div "Auto Insert" at bounding box center [147, 33] width 47 height 14
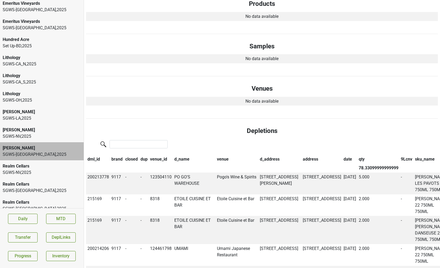
click at [33, 163] on div "Realm Cellars" at bounding box center [42, 166] width 78 height 6
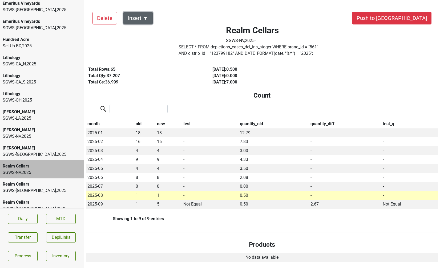
click at [144, 18] on button "Insert ▼" at bounding box center [137, 18] width 29 height 13
click at [144, 28] on div "Auto Insert" at bounding box center [147, 33] width 47 height 14
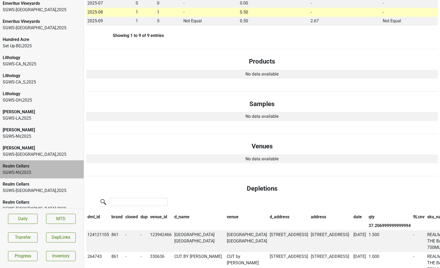
scroll to position [198, 0]
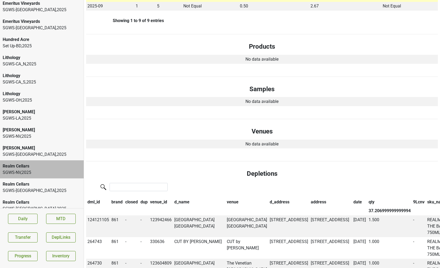
click at [50, 181] on div "Realm Cellars" at bounding box center [42, 184] width 78 height 6
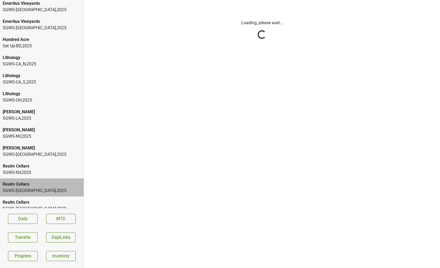
scroll to position [0, 0]
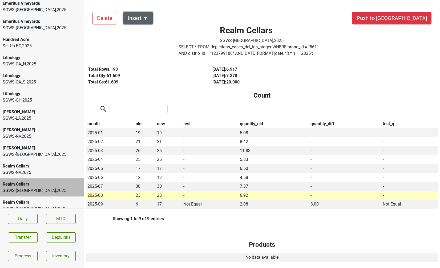
click at [147, 19] on button "Insert ▼" at bounding box center [137, 18] width 29 height 13
click at [146, 31] on div "Auto Insert" at bounding box center [147, 33] width 47 height 14
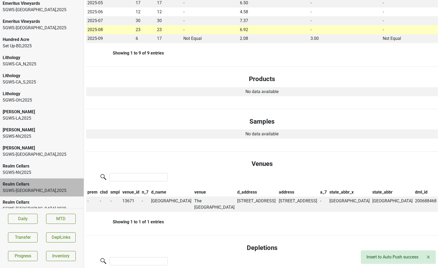
scroll to position [171, 0]
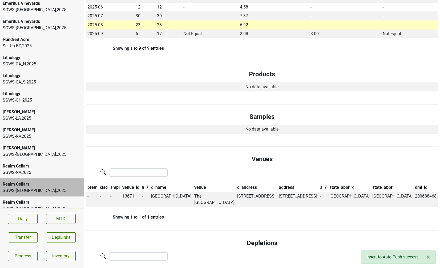
click at [29, 199] on div "Realm Cellars" at bounding box center [42, 202] width 78 height 6
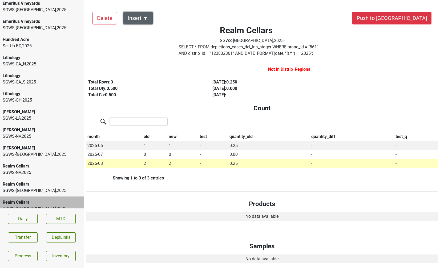
click at [147, 19] on button "Insert ▼" at bounding box center [137, 18] width 29 height 13
click at [147, 32] on div "Auto Insert" at bounding box center [147, 33] width 47 height 14
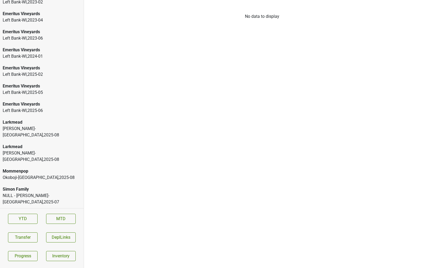
scroll to position [842, 0]
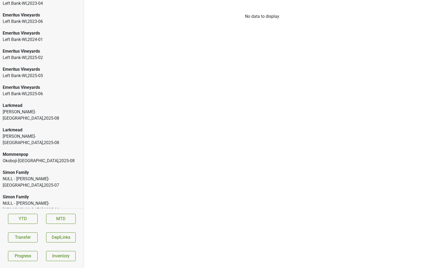
click at [42, 133] on div "[PERSON_NAME]-[GEOGRAPHIC_DATA] , 2025 - 08" at bounding box center [42, 139] width 78 height 13
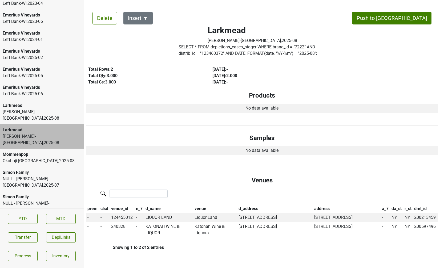
click at [40, 109] on div "[PERSON_NAME]-[GEOGRAPHIC_DATA] , 2025 - 08" at bounding box center [42, 115] width 78 height 13
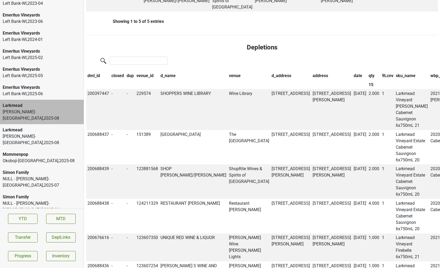
scroll to position [350, 0]
click at [367, 76] on th "qty" at bounding box center [373, 76] width 13 height 9
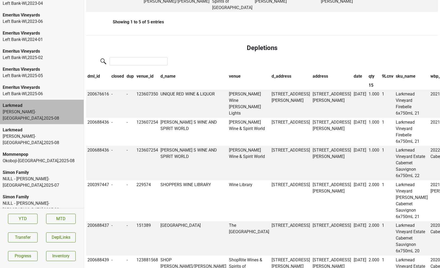
click at [367, 76] on th "qty" at bounding box center [373, 76] width 13 height 9
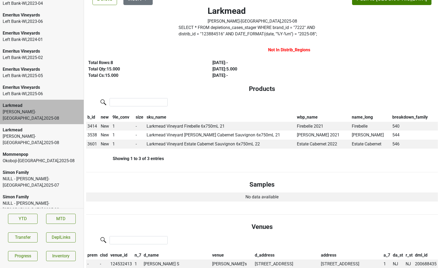
scroll to position [0, 0]
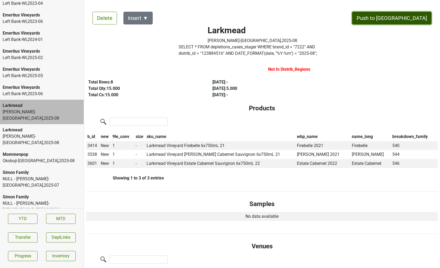
click at [415, 18] on button "Push to [GEOGRAPHIC_DATA]" at bounding box center [391, 18] width 79 height 13
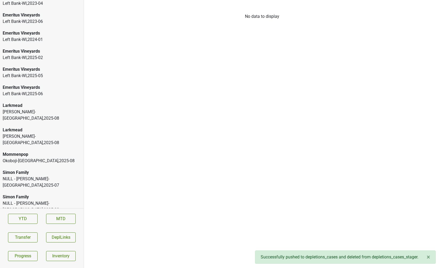
scroll to position [824, 0]
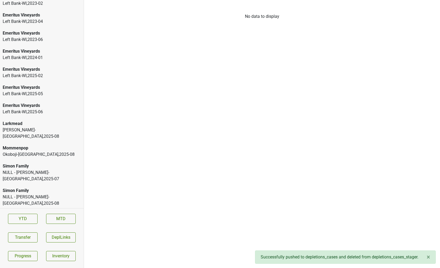
click at [51, 130] on div "[PERSON_NAME]-[GEOGRAPHIC_DATA] , 2025 - 08" at bounding box center [42, 133] width 78 height 13
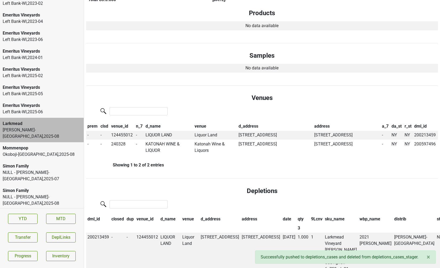
scroll to position [0, 0]
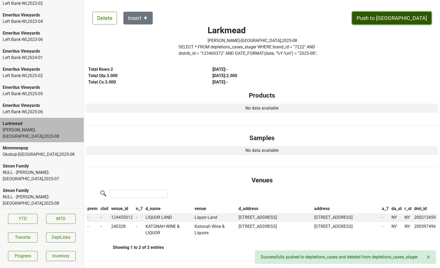
click at [411, 16] on button "Push to DC" at bounding box center [391, 18] width 79 height 13
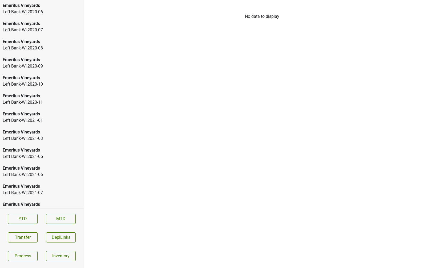
scroll to position [805, 0]
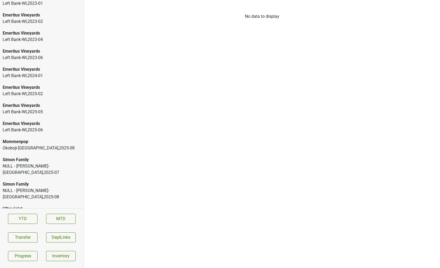
click at [42, 165] on div "NULL - Frederick Wildman-NY , 2025 - 07" at bounding box center [42, 169] width 78 height 13
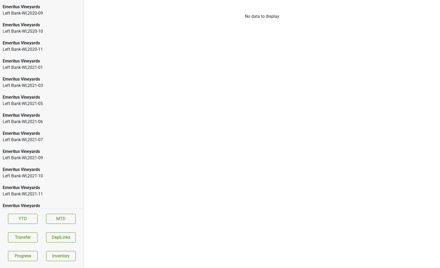
scroll to position [805, 0]
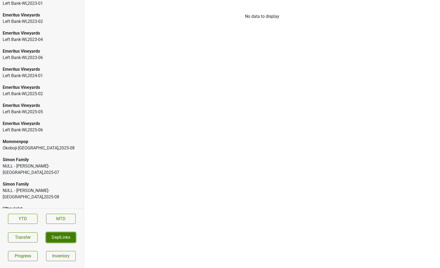
click at [66, 239] on button "DeplLinks" at bounding box center [61, 238] width 30 height 10
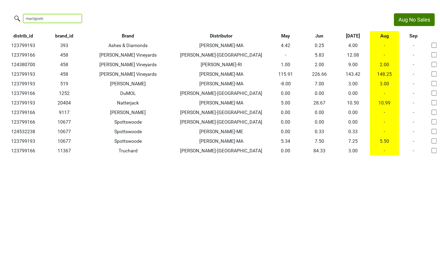
drag, startPoint x: 58, startPoint y: 21, endPoint x: -3, endPoint y: 0, distance: 64.0
click at [0, 0] on html "Aug No Sales martignett distrib_id brand_id Brand Distributor May Jun [DATE] Au…" at bounding box center [220, 84] width 440 height 169
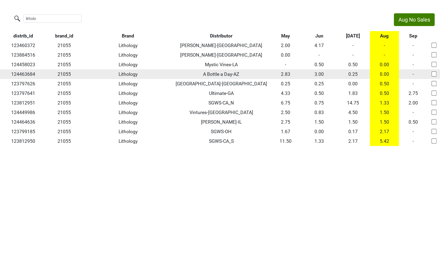
click at [61, 73] on td "21055" at bounding box center [64, 74] width 36 height 10
copy td "21055"
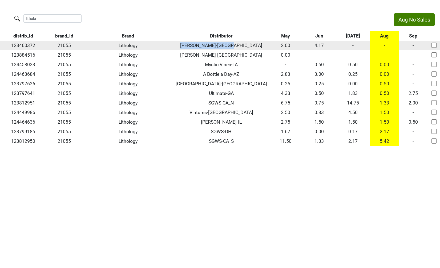
drag, startPoint x: 198, startPoint y: 46, endPoint x: 251, endPoint y: 44, distance: 53.0
click at [251, 44] on td "[PERSON_NAME]-[GEOGRAPHIC_DATA]" at bounding box center [221, 46] width 95 height 10
copy td "[PERSON_NAME]-[GEOGRAPHIC_DATA]"
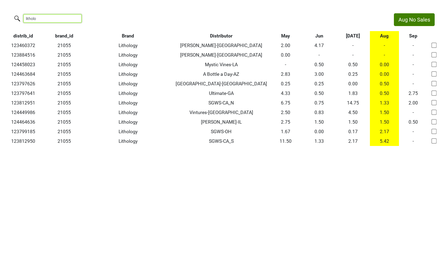
drag, startPoint x: 52, startPoint y: 21, endPoint x: 4, endPoint y: 13, distance: 48.6
click at [4, 13] on html "Aug No Sales litholo distrib_id brand_id Brand Distributor May Jun Jul Aug Sep …" at bounding box center [220, 79] width 440 height 159
paste input "21044"
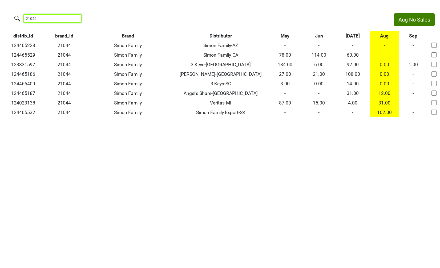
drag, startPoint x: 41, startPoint y: 19, endPoint x: -3, endPoint y: 5, distance: 46.7
click at [0, 5] on html "Aug No Sales 21044 distrib_id brand_id Brand Distributor May Jun Jul Aug Sep 12…" at bounding box center [220, 65] width 440 height 131
click at [211, 34] on th "Distributor" at bounding box center [220, 36] width 95 height 10
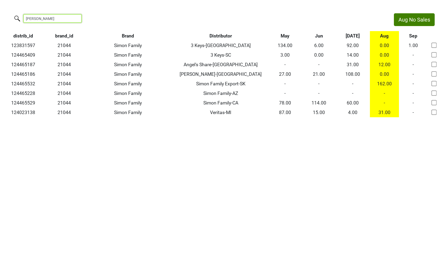
drag, startPoint x: 55, startPoint y: 18, endPoint x: -2, endPoint y: 16, distance: 57.3
click at [0, 16] on html "Aug No Sales simon distrib_id brand_id Brand Distributor May Jun Jul Aug Sep 12…" at bounding box center [220, 65] width 440 height 131
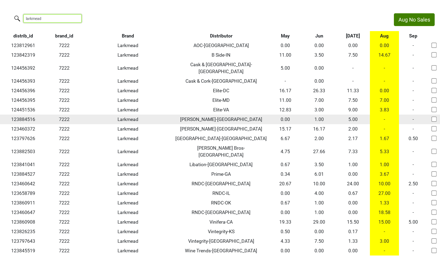
type input "larkmead"
click at [24, 115] on td "123884516" at bounding box center [23, 120] width 46 height 10
copy td "123884516"
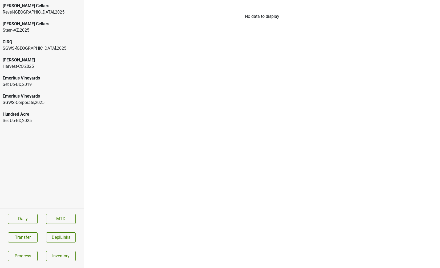
click at [45, 100] on div "SGWS-Corporate , 2025" at bounding box center [42, 103] width 78 height 6
